Goal: Check status

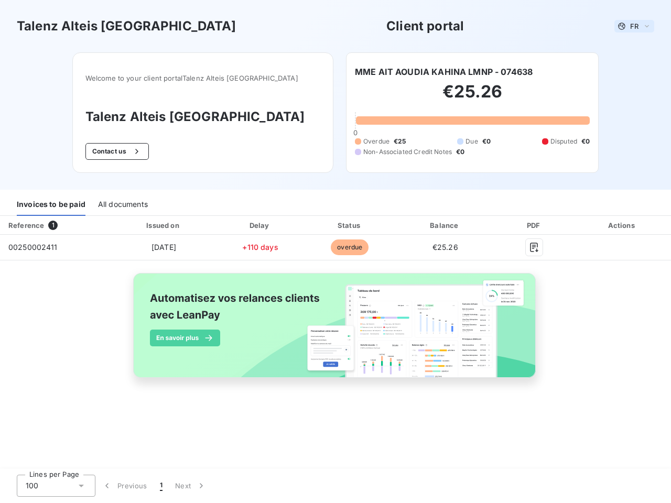
click at [634, 26] on span "FR" at bounding box center [634, 26] width 8 height 8
click at [134, 151] on button "Contact us" at bounding box center [116, 151] width 63 height 17
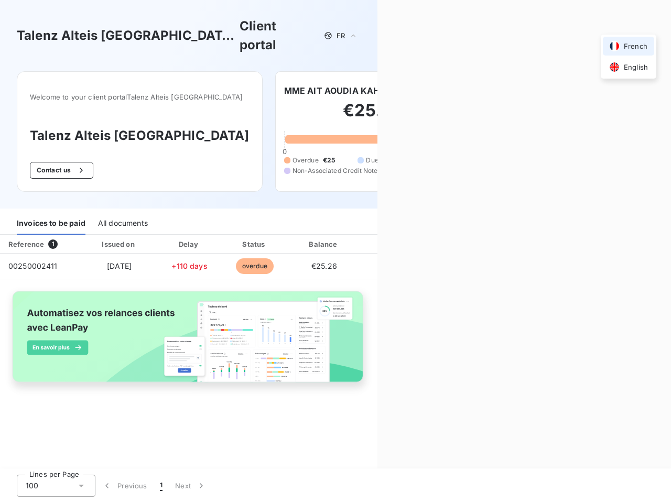
click at [443, 72] on div "Contact us Fill out the form below, and a member of our team will get back to y…" at bounding box center [523, 251] width 293 height 503
click at [51, 213] on div "Invoices to be paid" at bounding box center [51, 224] width 69 height 22
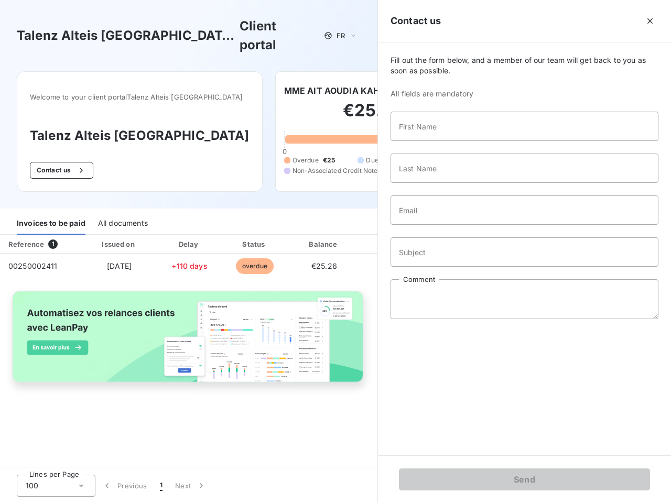
click at [122, 213] on div "All documents" at bounding box center [123, 224] width 50 height 22
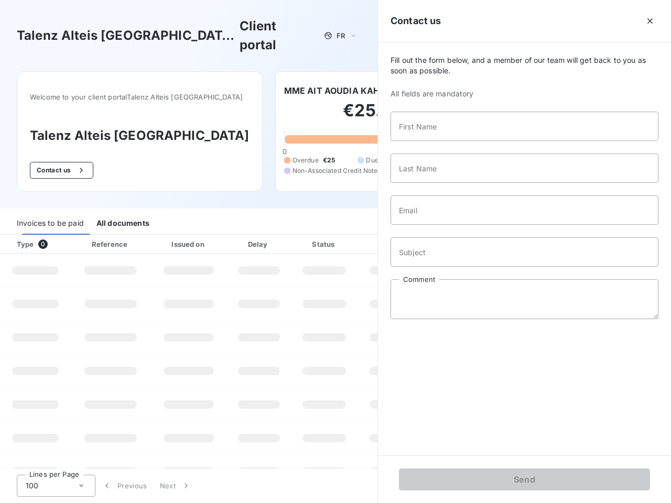
click at [55, 235] on th "Type 0" at bounding box center [35, 244] width 71 height 19
click at [163, 235] on th "Issued on" at bounding box center [188, 244] width 77 height 19
click at [260, 235] on th "Delay" at bounding box center [259, 244] width 64 height 19
click at [349, 235] on th "Status" at bounding box center [324, 244] width 67 height 19
click at [445, 225] on div "Fill out the form below, and a member of our team will get back to you as soon …" at bounding box center [524, 248] width 293 height 413
